Goal: Navigation & Orientation: Find specific page/section

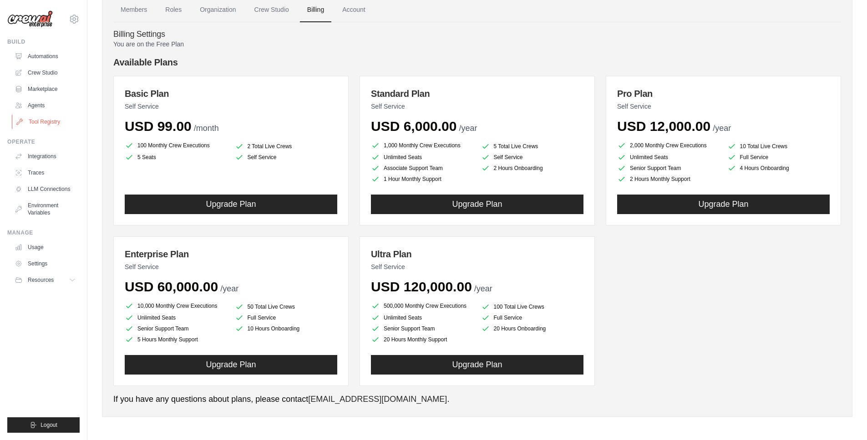
click at [47, 116] on link "Tool Registry" at bounding box center [46, 122] width 69 height 15
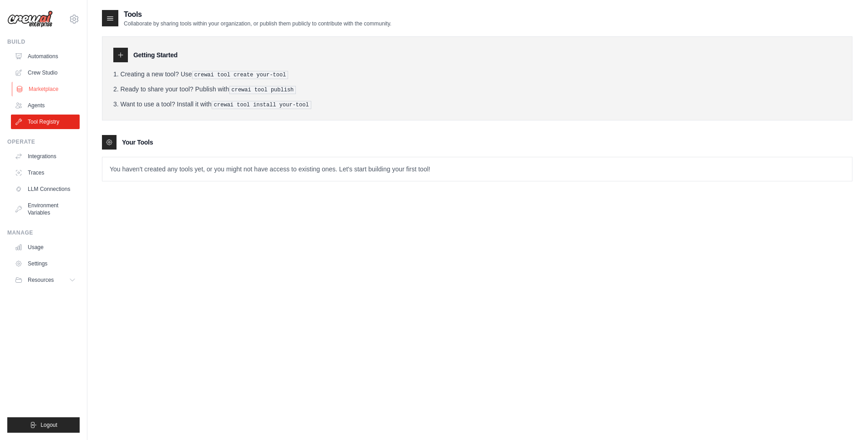
click at [39, 88] on link "Marketplace" at bounding box center [46, 89] width 69 height 15
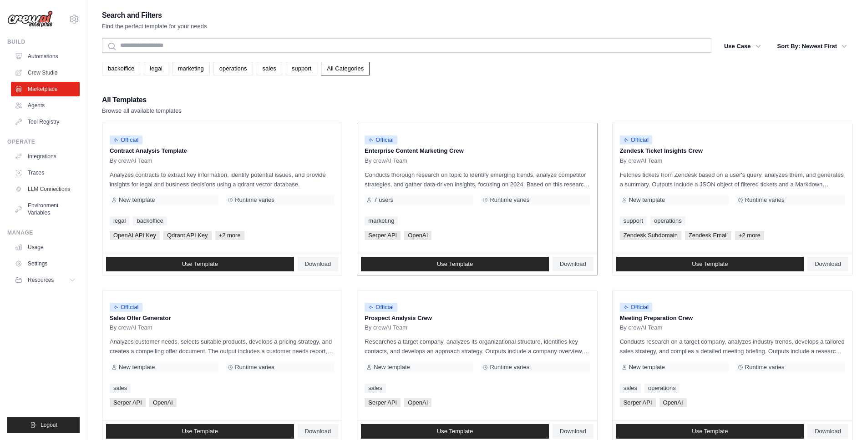
click at [379, 236] on span "Serper API" at bounding box center [382, 235] width 36 height 9
click at [37, 106] on link "Agents" at bounding box center [46, 105] width 69 height 15
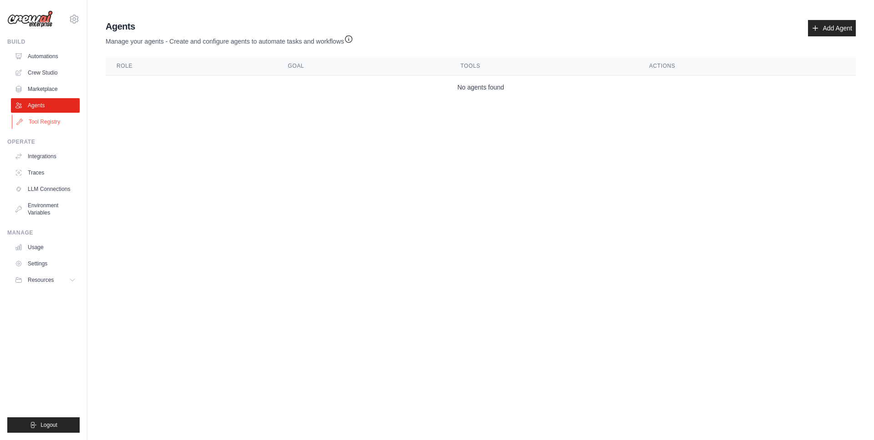
click at [43, 120] on link "Tool Registry" at bounding box center [46, 122] width 69 height 15
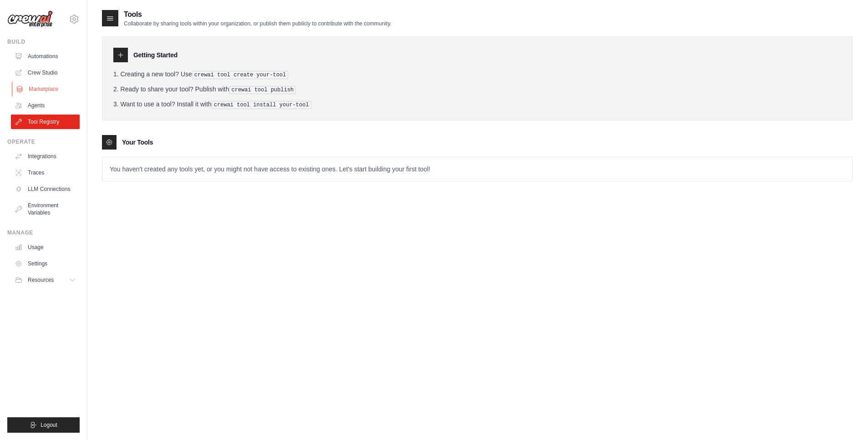
click at [47, 86] on link "Marketplace" at bounding box center [46, 89] width 69 height 15
